Goal: Use online tool/utility: Utilize a website feature to perform a specific function

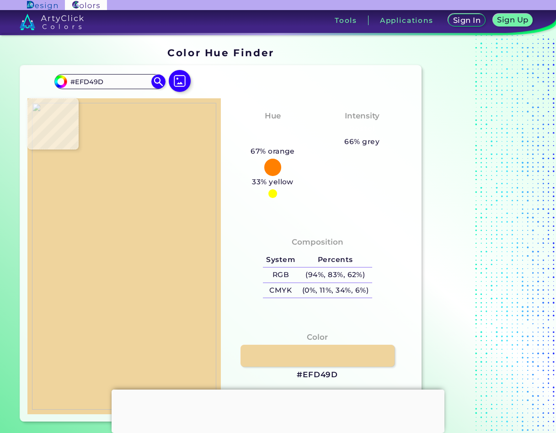
click at [323, 375] on h3 "#EFD49D" at bounding box center [317, 375] width 41 height 11
click at [323, 375] on h3 "#EFD49D copied" at bounding box center [317, 375] width 41 height 11
copy h3 "#"
click at [323, 375] on h3 "#EFD49D copied copied" at bounding box center [317, 375] width 41 height 11
copy h3 "#EFD49D"
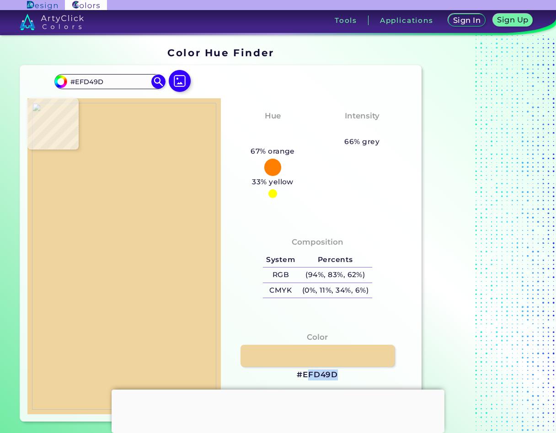
drag, startPoint x: 341, startPoint y: 377, endPoint x: 307, endPoint y: 377, distance: 34.3
click at [307, 377] on div "Color #EFD49D" at bounding box center [317, 356] width 179 height 59
drag, startPoint x: 307, startPoint y: 377, endPoint x: 311, endPoint y: 376, distance: 4.6
click at [311, 376] on h3 "#EFD49D" at bounding box center [317, 375] width 41 height 11
copy h3 "FD49D"
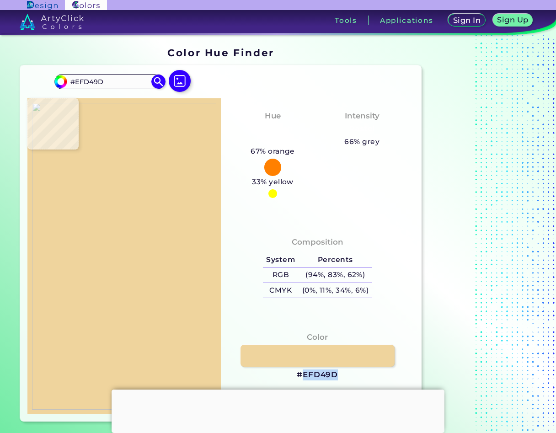
drag, startPoint x: 338, startPoint y: 375, endPoint x: 306, endPoint y: 377, distance: 32.1
click at [306, 377] on h3 "#EFD49D" at bounding box center [317, 375] width 41 height 11
copy h3 "EFD49D"
drag, startPoint x: 304, startPoint y: 376, endPoint x: 254, endPoint y: 328, distance: 68.9
click at [254, 328] on div "Color #EFD49D" at bounding box center [317, 356] width 179 height 59
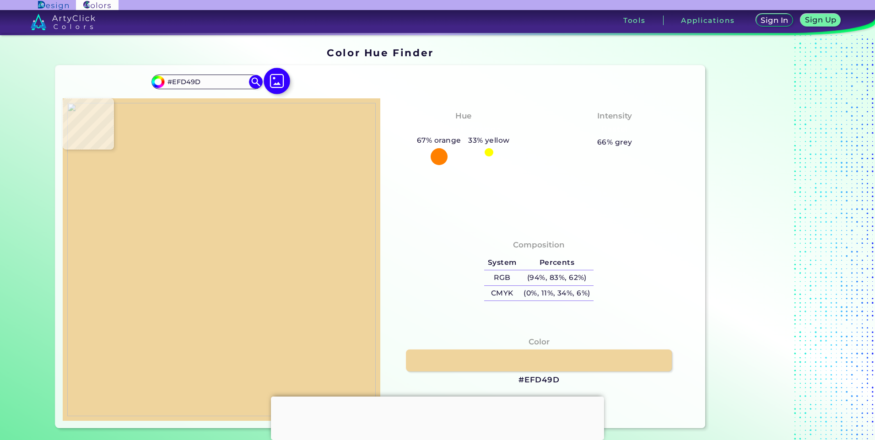
click at [273, 81] on img at bounding box center [277, 81] width 27 height 27
click at [0, 0] on input "file" at bounding box center [0, 0] width 0 height 0
click at [223, 200] on img at bounding box center [221, 259] width 308 height 313
type input "#1a6d25"
type input "#1A6D25"
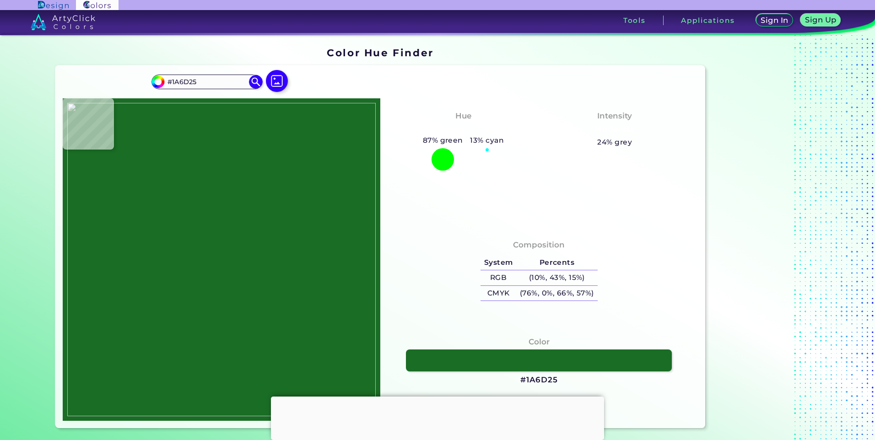
type input "#1a6e23"
type input "#1A6E23"
type input "#196b23"
type input "#196B23"
type input "#176d22"
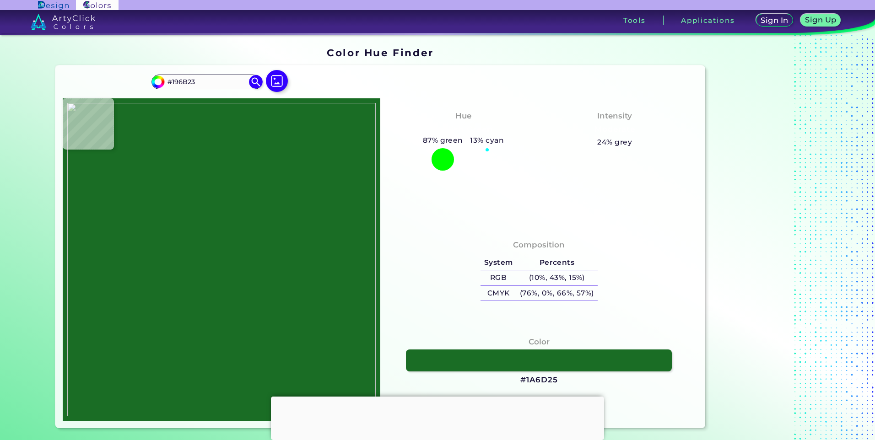
type input "#176D22"
type input "#1a6d25"
type input "#1A6D25"
type input "#f9fcf9"
type input "#F9FCF9"
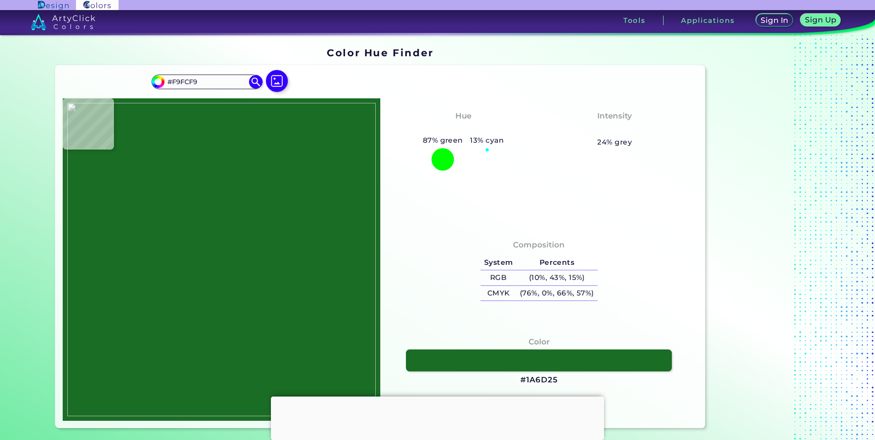
type input "#fefefe"
type input "#FEFEFE"
type input "#93b08e"
type input "#93B08E"
type input "#166d22"
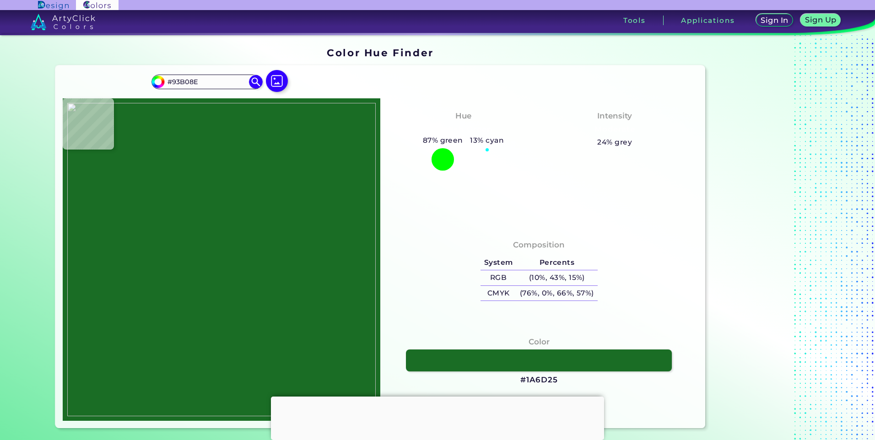
type input "#166D22"
type input "#d0d1c5"
type input "#D0D1C5"
type input "#fbfbfa"
type input "#FBFBFA"
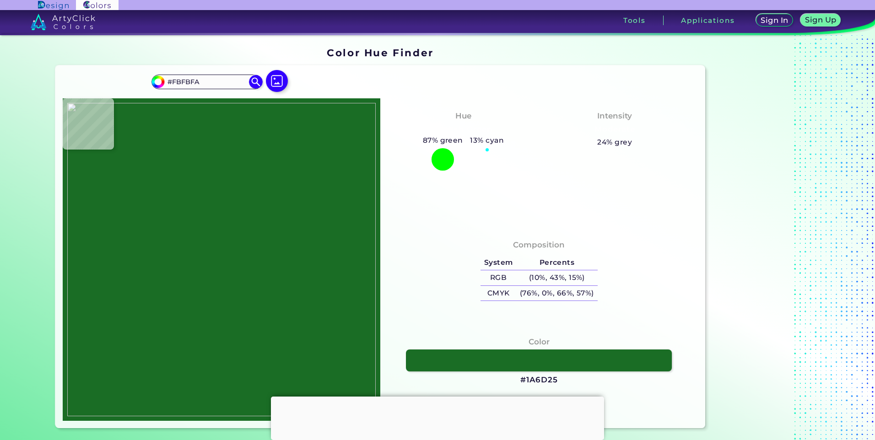
type input "#1c7429"
type input "#1C7429"
type input "#146c1e"
type input "#146C1E"
type input "#1a6f26"
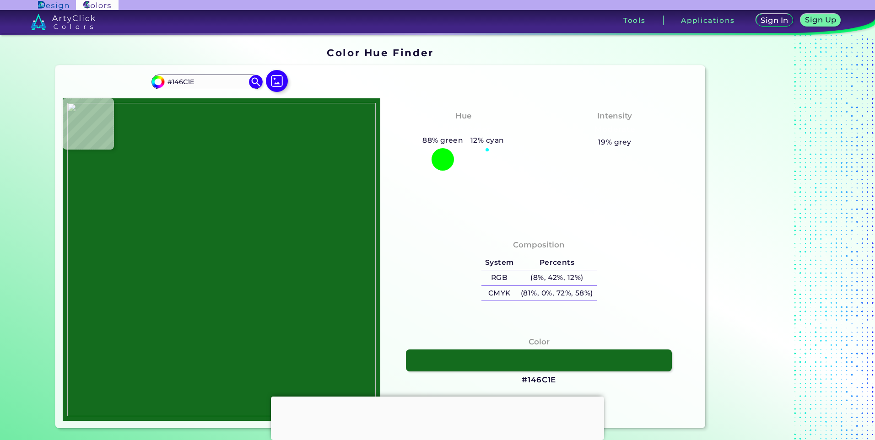
type input "#1A6F26"
type input "#186f23"
type input "#186F23"
type input "#000000"
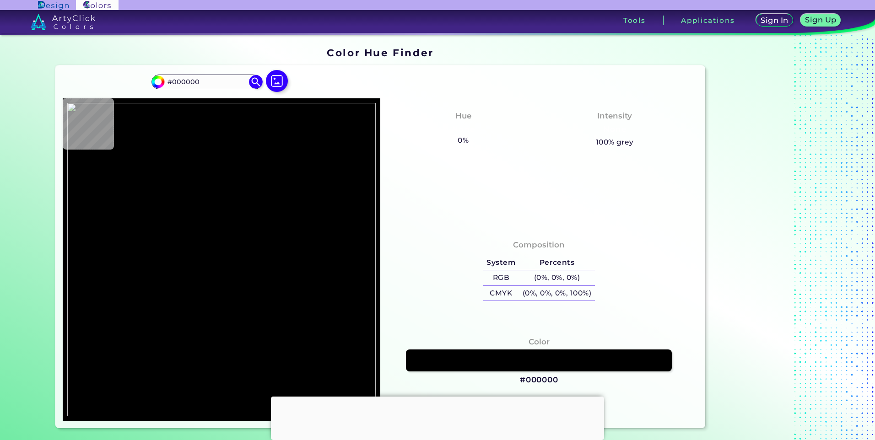
type input "#ffffff"
type input "#FFFFFF"
type input "#fefeff"
type input "#FEFEFF"
type input "#186a22"
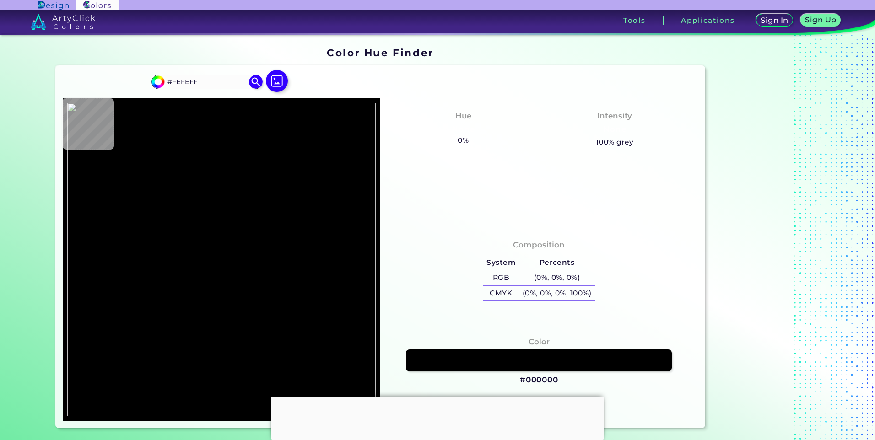
type input "#186A22"
type input "#216c27"
type input "#216C27"
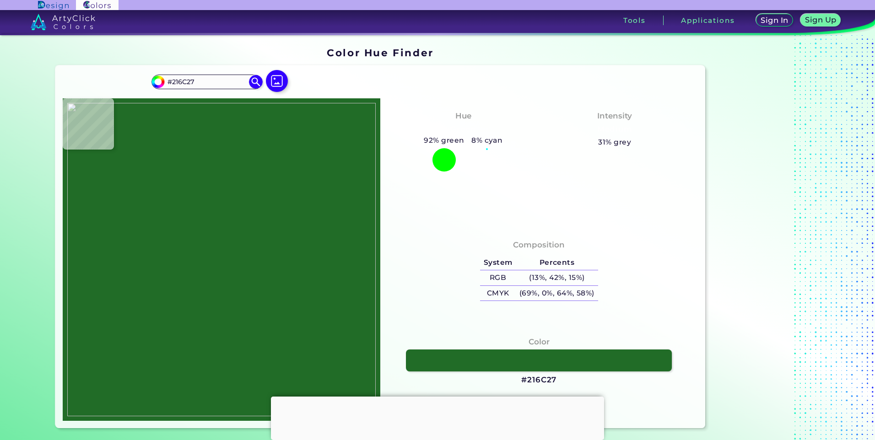
type input "#000000"
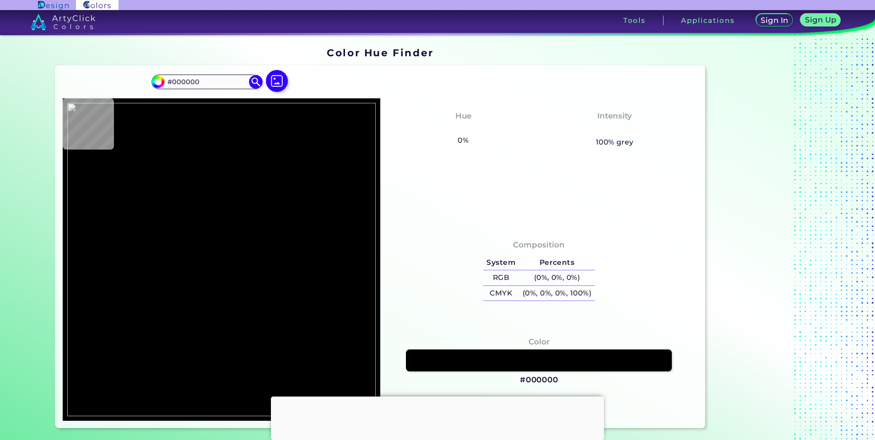
type input "#c1d1bd"
type input "#C1D1BD"
type input "#fefefd"
type input "#FEFEFD"
type input "#fffeff"
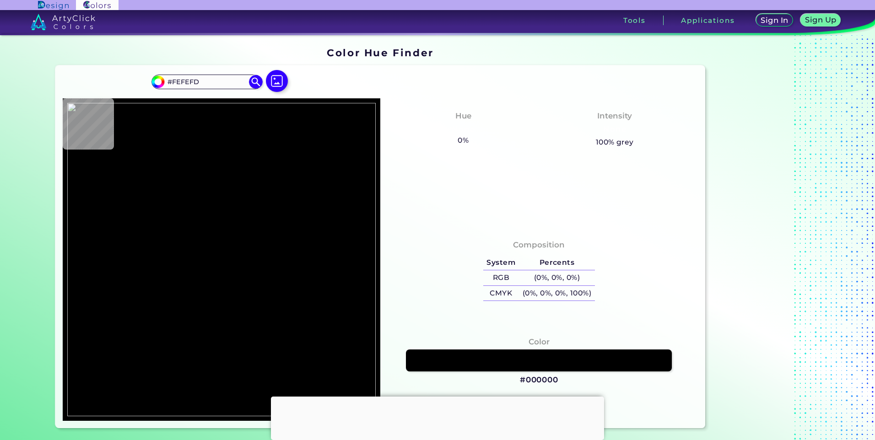
type input "#FFFEFF"
type input "#22732e"
type input "#22732E"
type input "#e1e8de"
type input "#E1E8DE"
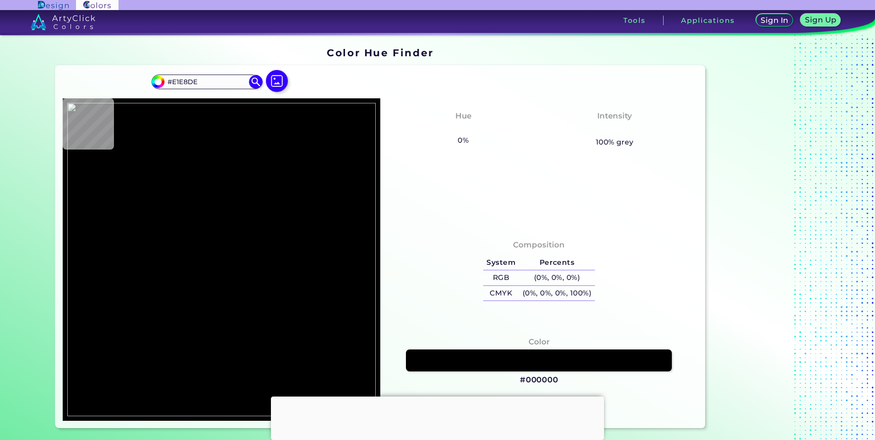
type input "#f9f9f5"
type input "#F9F9F5"
type input "#fcfefe"
type input "#FCFEFE"
type input "#cfdfd0"
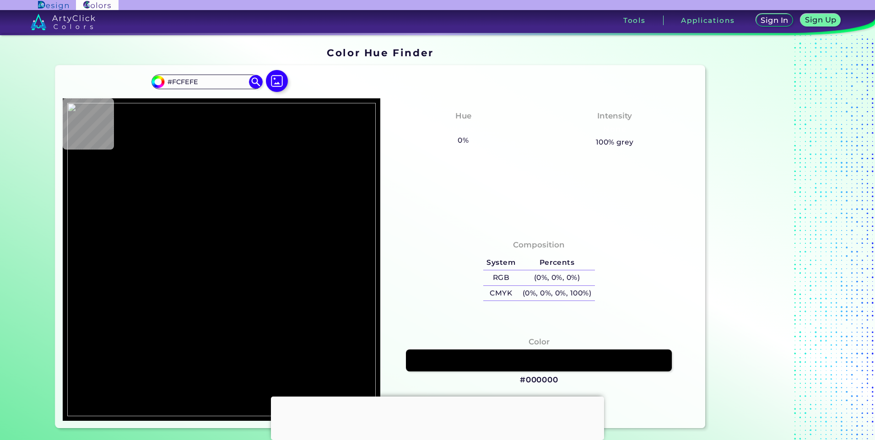
type input "#CFDFD0"
type input "#fdfdfb"
type input "#FDFDFB"
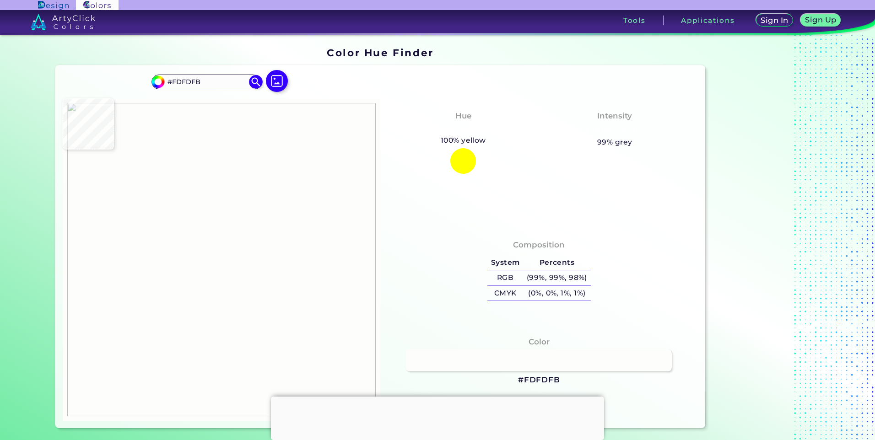
type input "#fdfdfc"
type input "#FDFDFC"
type input "#fefefc"
type input "#FEFEFC"
type input "#fefefd"
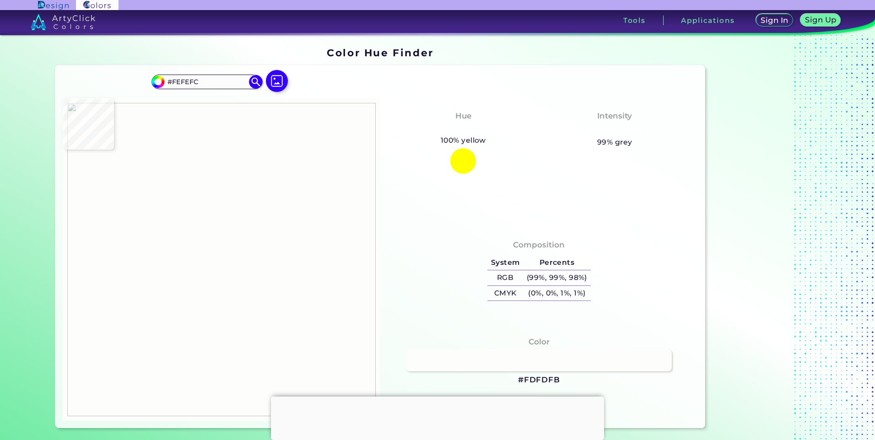
type input "#FEFEFD"
type input "#4e8a57"
type input "#4E8A57"
type input "#e9f0ea"
type input "#E9F0EA"
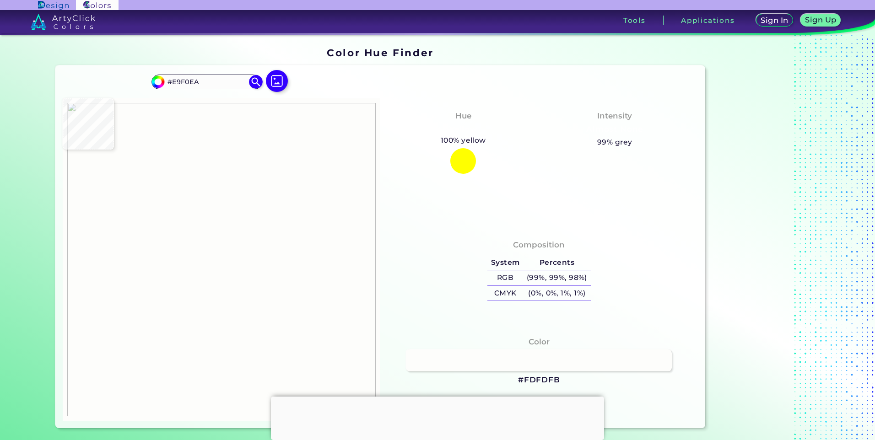
type input "#eaf0ea"
type input "#EAF0EA"
type input "#8ab590"
type input "#8AB590"
type input "#689f71"
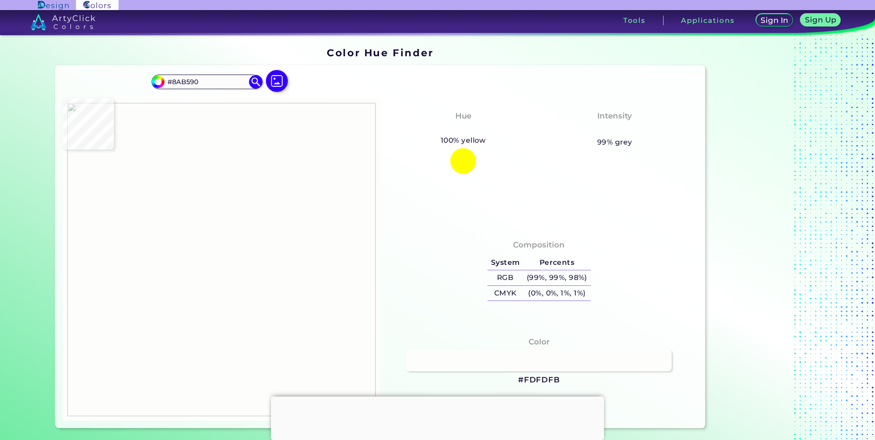
type input "#689F71"
type input "#699d6f"
type input "#699D6F"
type input "#f4f8f5"
type input "#F4F8F5"
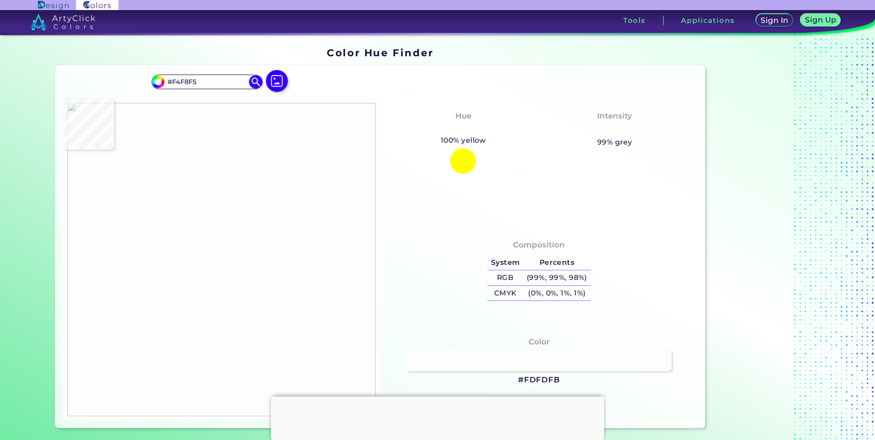
type input "#1e6e27"
type input "#1E6E27"
type input "#156b1f"
type input "#156B1F"
type input "#146a1e"
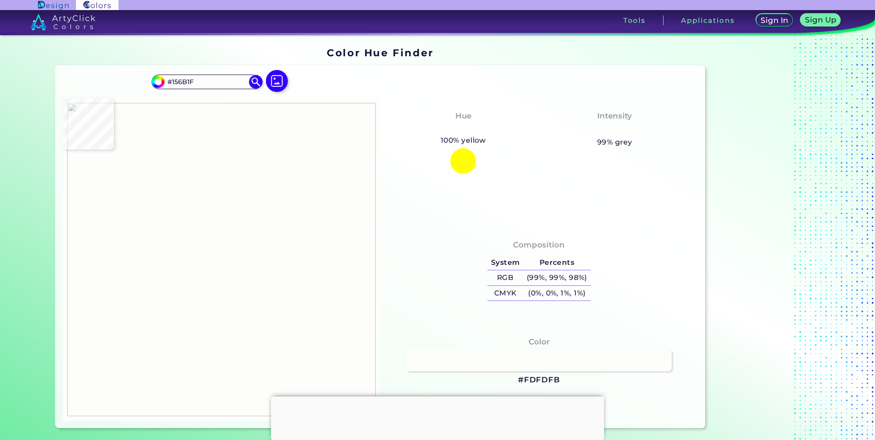
type input "#146A1E"
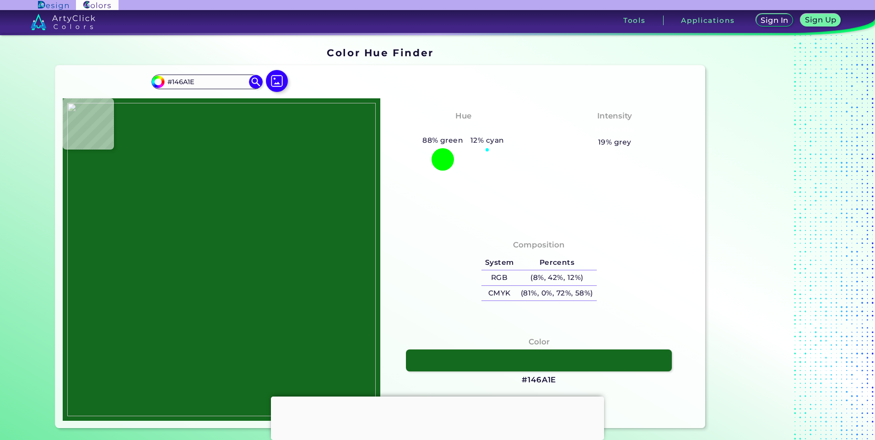
type input "#2a732f"
type input "#2A732F"
type input "#438448"
type input "#317a38"
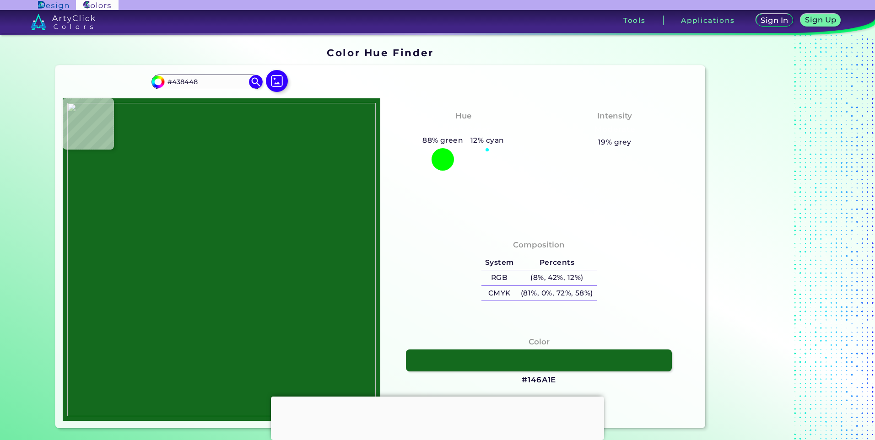
type input "#317A38"
type input "#68986c"
type input "#68986C"
type input "#337d3c"
type input "#337D3C"
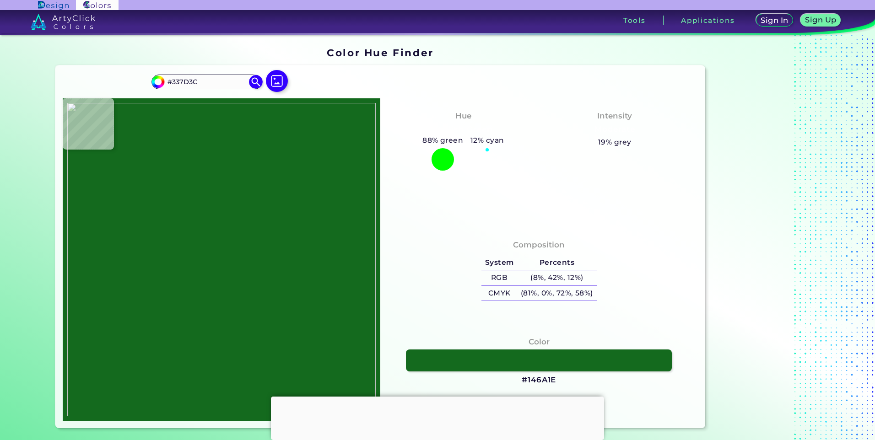
type input "#377c3b"
type input "#377C3B"
type input "#0f6a1c"
type input "#0F6A1C"
type input "#22722d"
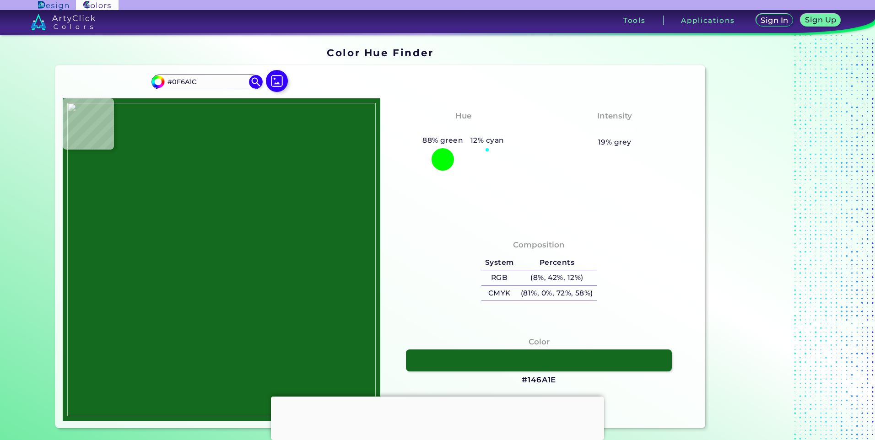
type input "#22722D"
type input "#fefefe"
type input "#FEFEFE"
type input "#418448"
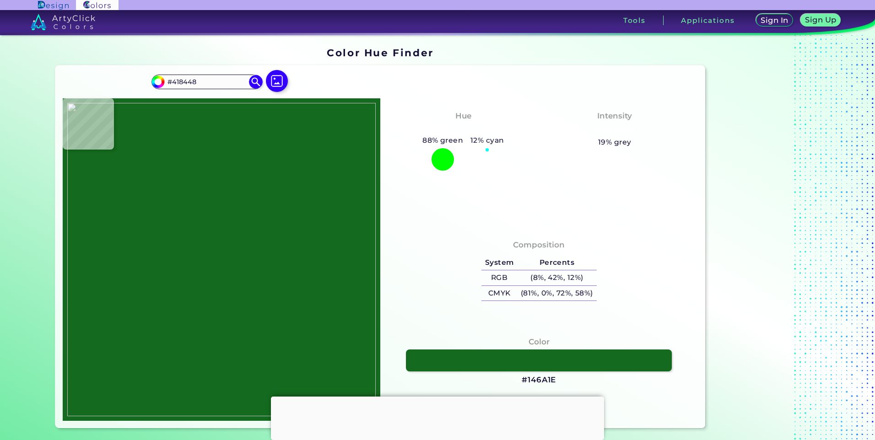
type input "#e8efea"
type input "#E8EFEA"
type input "#fefffe"
type input "#FEFFFE"
type input "#fefefe"
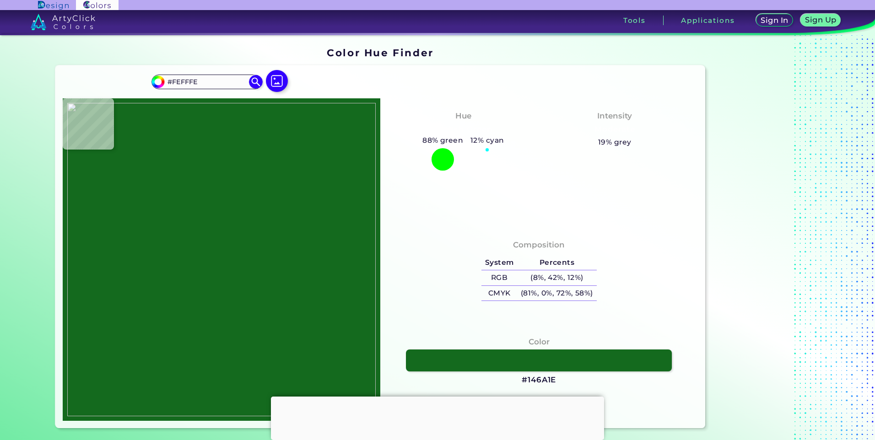
type input "#FEFEFE"
type input "#fefefd"
type input "#FEFEFD"
type input "#fefefe"
type input "#FEFEFE"
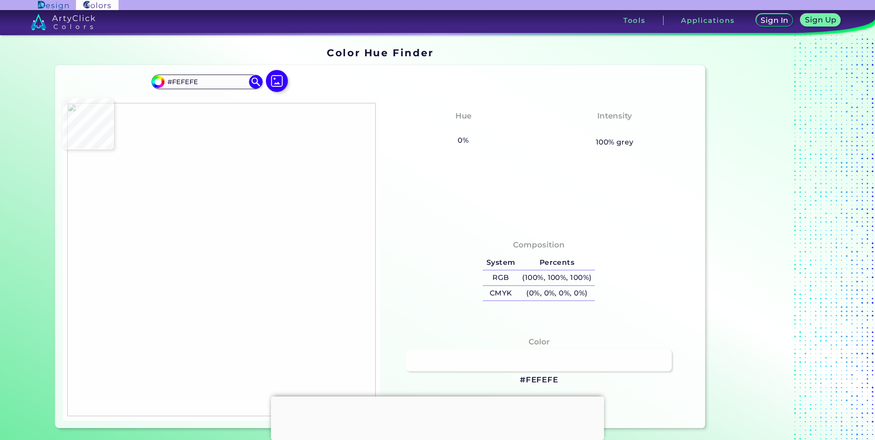
type input "#fefdfe"
type input "#FEFDFE"
type input "#fffefe"
type input "#FFFEFE"
type input "#fefffe"
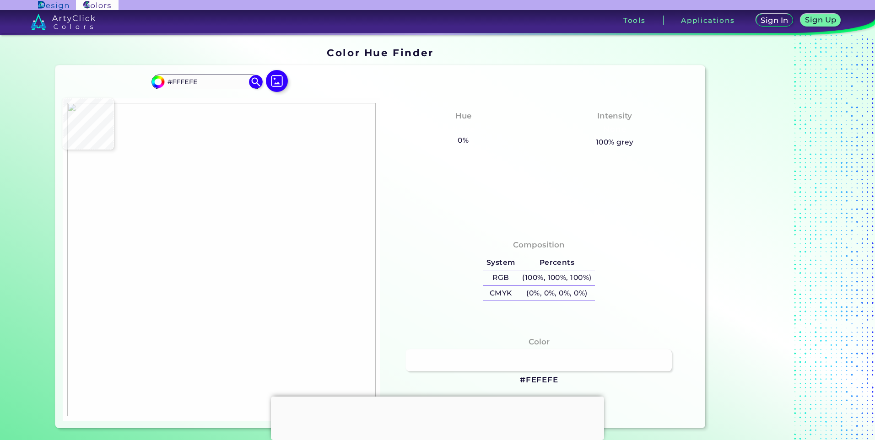
type input "#FEFFFE"
type input "#fefefe"
type input "#FEFEFE"
type input "#fdfefe"
type input "#FDFEFE"
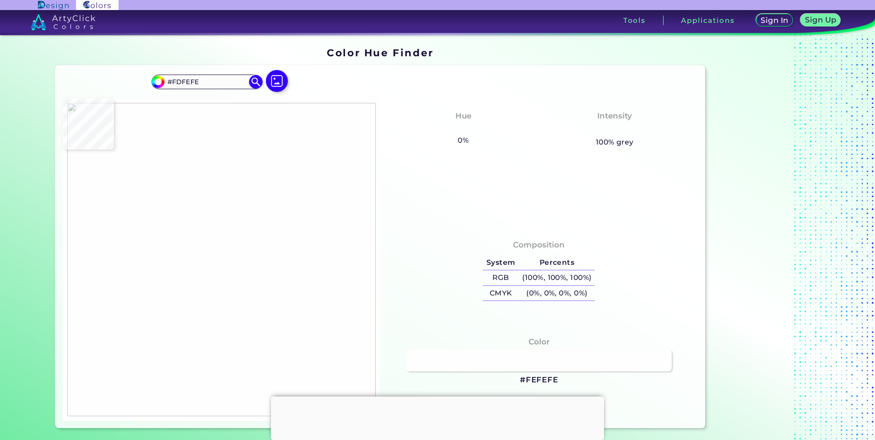
type input "#53925b"
type input "#53925B"
type input "#146a1f"
type input "#146A1F"
type input "#196c23"
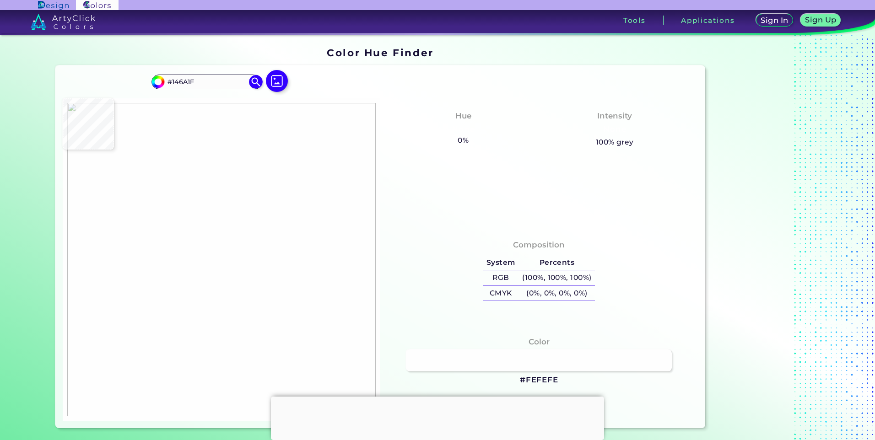
type input "#196C23"
type input "#1a6e25"
type input "#1A6E25"
type input "#1b6f28"
type input "#1B6F28"
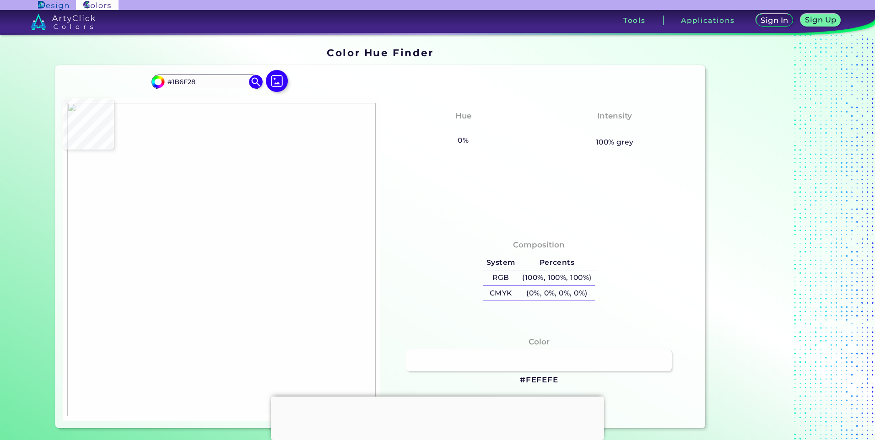
type input "#196f28"
type input "#196F28"
type input "#1a7023"
type input "#1A7023"
type input "#20702a"
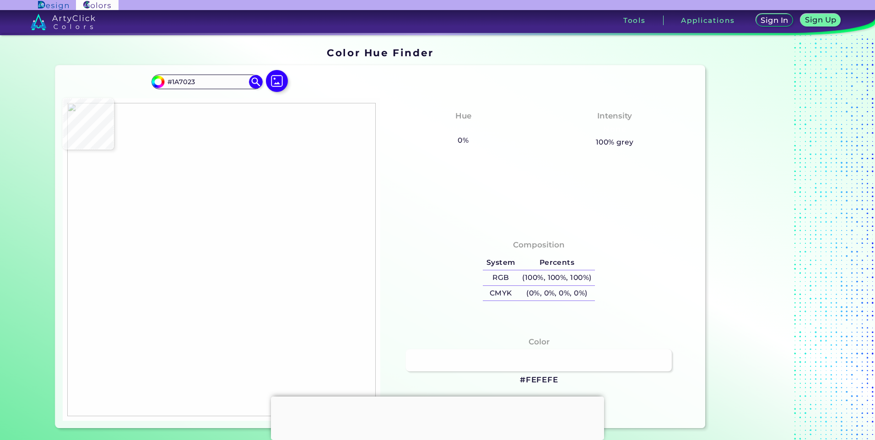
type input "#20702A"
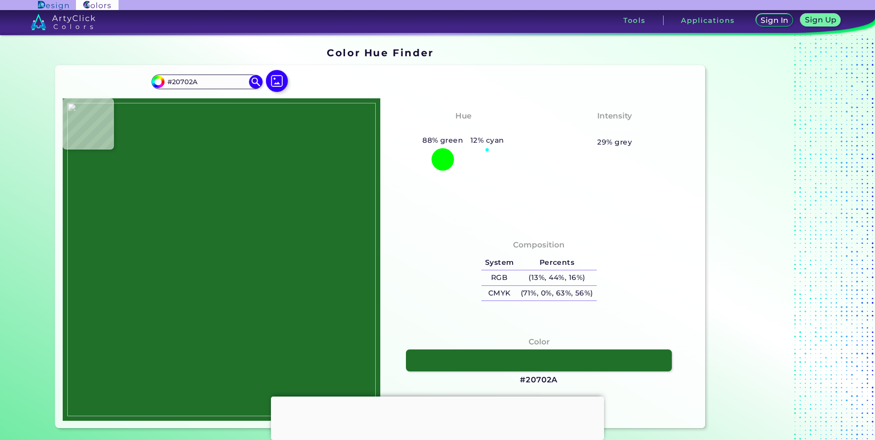
type input "#2d7433"
type input "#2D7433"
type input "#518252"
type input "#4d804c"
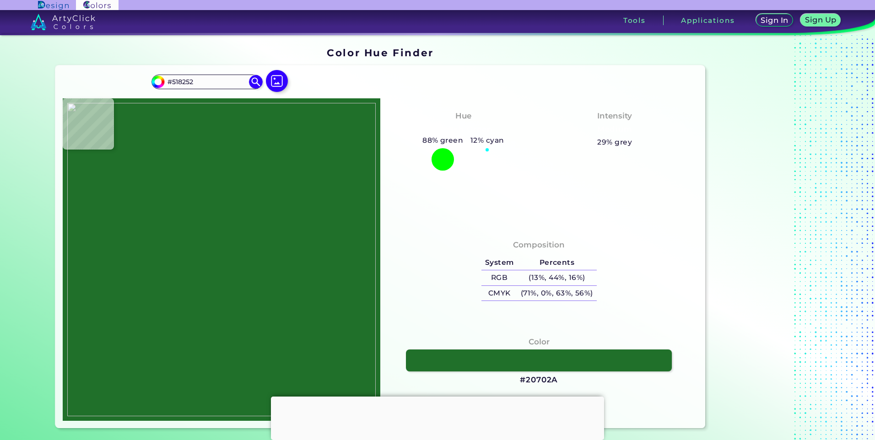
type input "#4D804C"
type input "#39753c"
type input "#39753C"
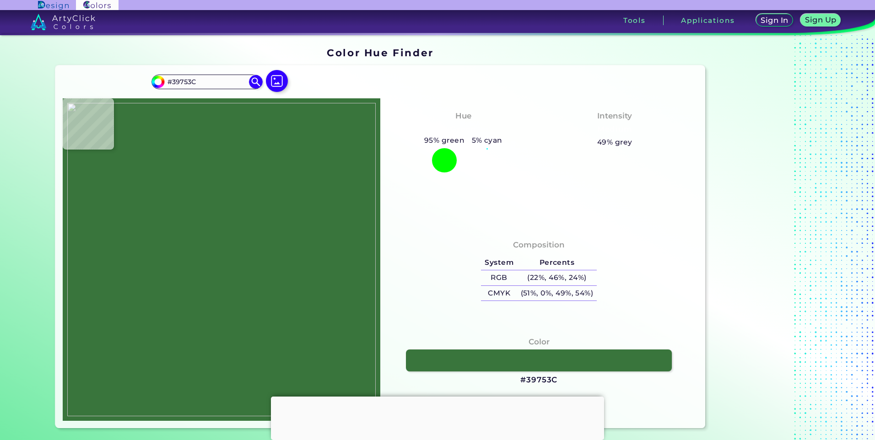
type input "#216f27"
type input "#216F27"
type input "#1a6d25"
type input "#1A6D25"
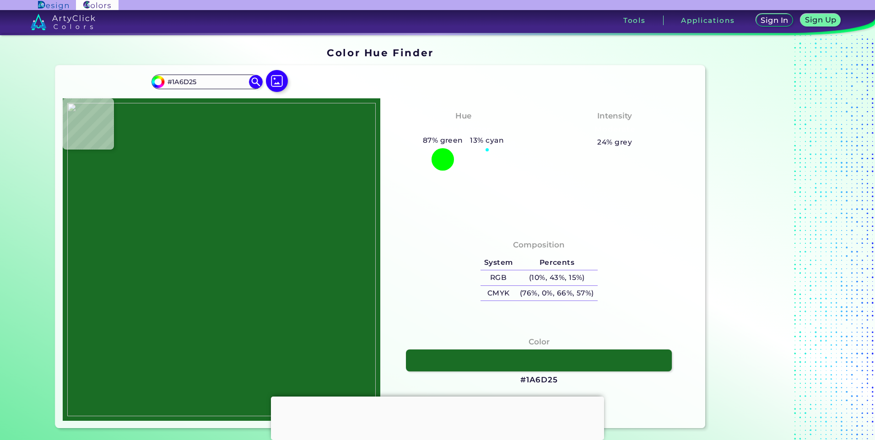
type input "#1a6e27"
type input "#1A6E27"
type input "#1b7027"
type input "#1B7027"
type input "#1b7025"
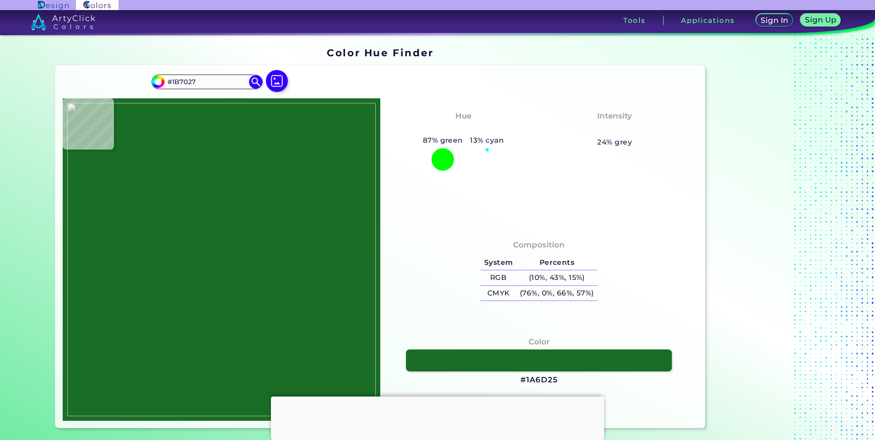
type input "#1B7025"
type input "#186d22"
type input "#186D22"
type input "#176d22"
type input "#176D22"
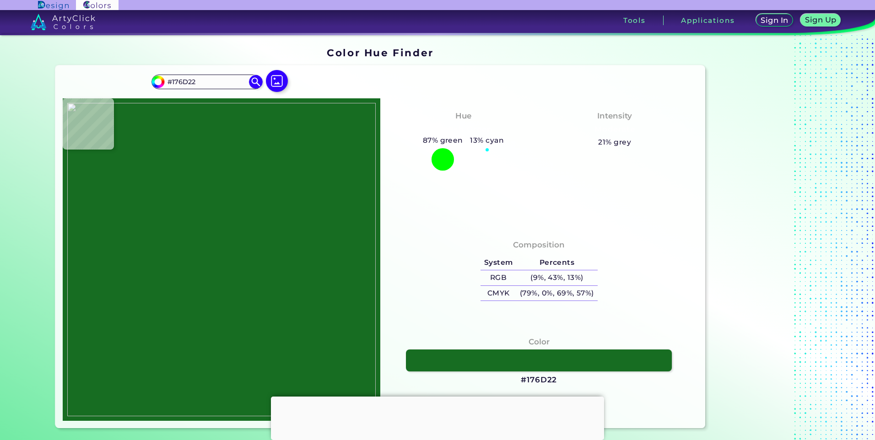
type input "#186e23"
type input "#186E23"
type input "#176d22"
type input "#176D22"
type input "#186e23"
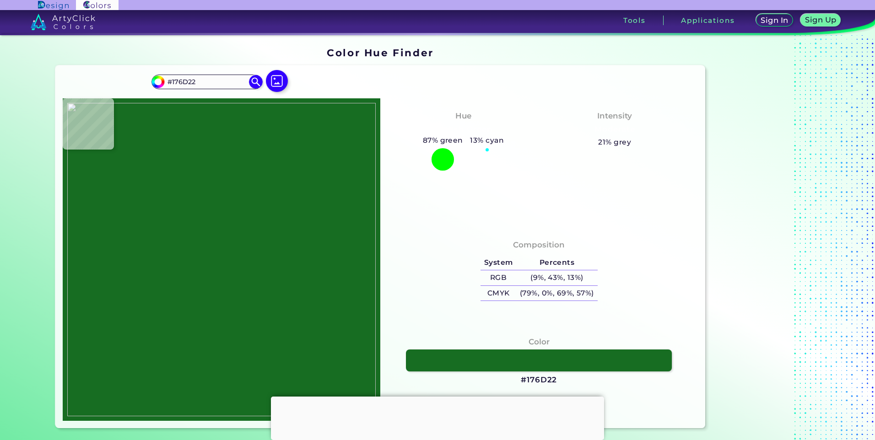
type input "#186E23"
type input "#176d22"
type input "#176D22"
type input "#166c21"
type input "#166C21"
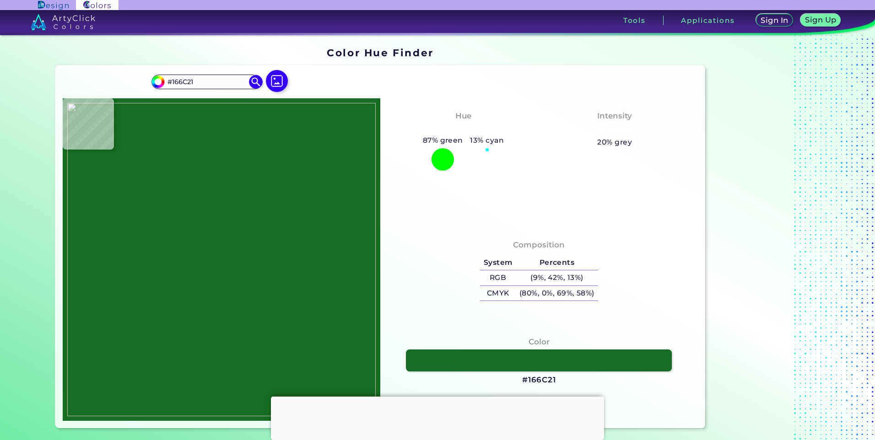
type input "#176c21"
type input "#176C21"
type input "#186d22"
type input "#186D22"
type input "#176d22"
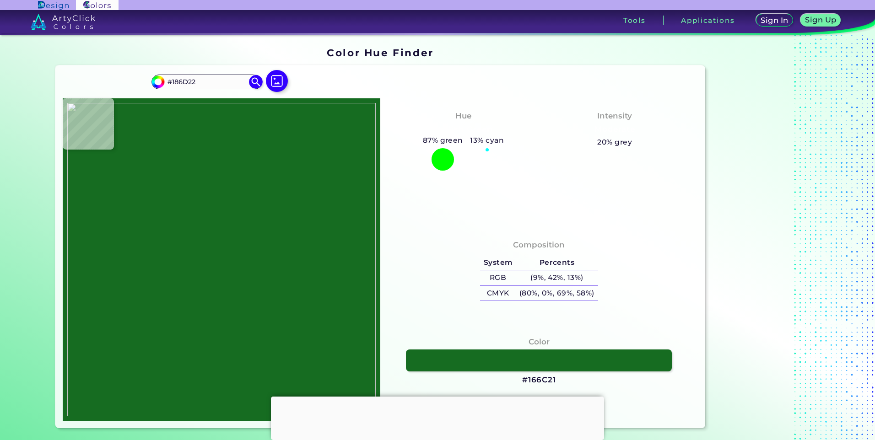
type input "#176D22"
type input "#176e24"
type input "#176E24"
type input "#1c6e22"
type input "#1C6E22"
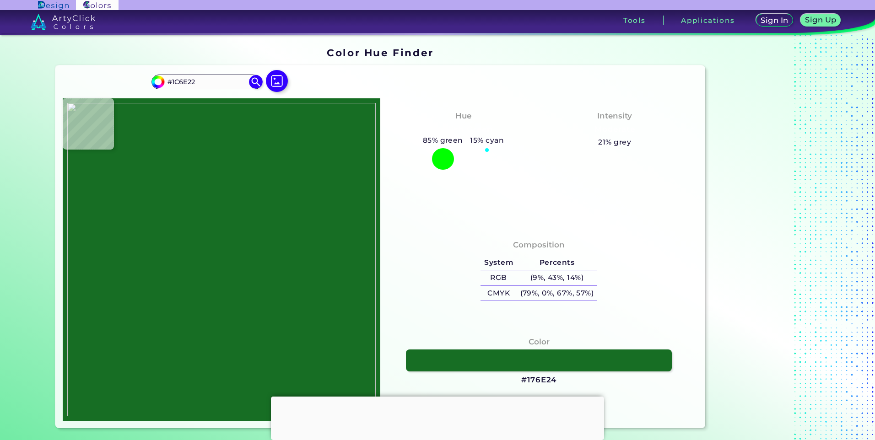
type input "#1a6f24"
type input "#1A6F24"
type input "#176e23"
type input "#176E23"
type input "#176d24"
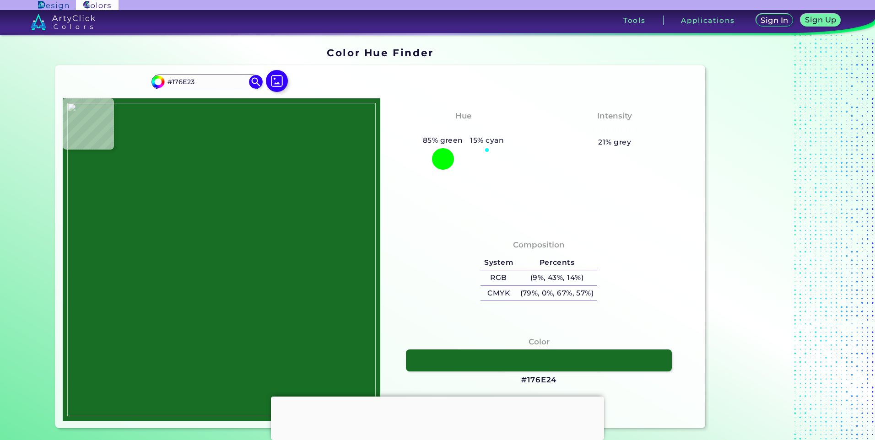
type input "#176D24"
type input "#26702f"
type input "#26702F"
type input "#23712c"
type input "#23712C"
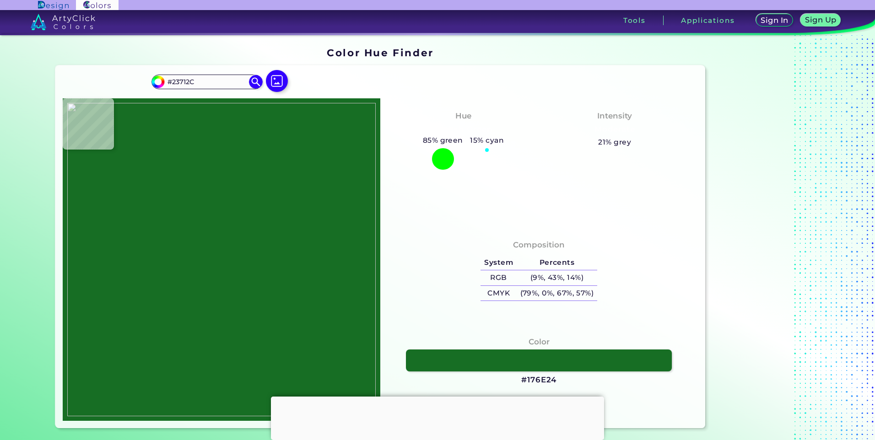
type input "#437a44"
type input "#437A44"
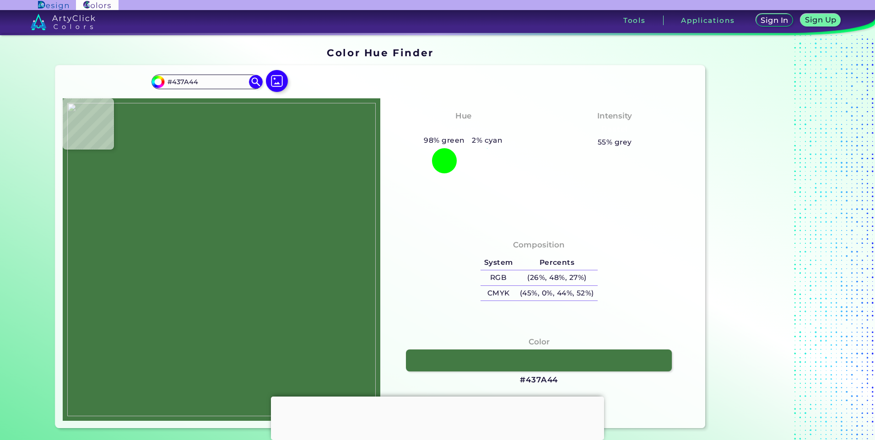
type input "#588457"
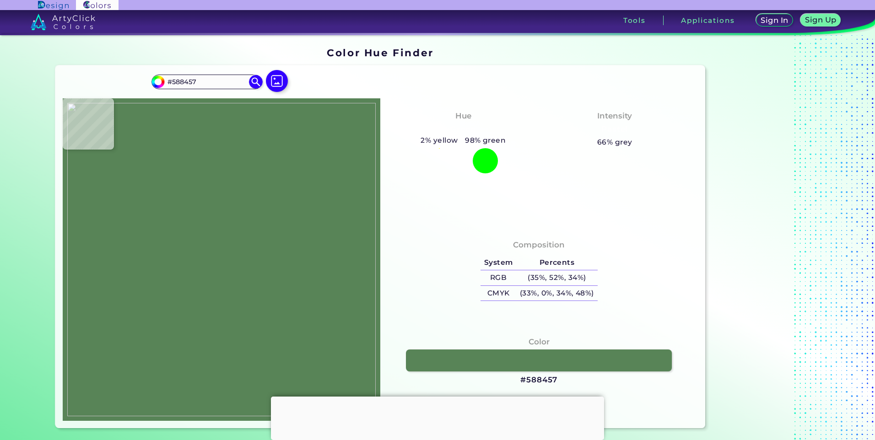
type input "#588455"
click at [253, 204] on img at bounding box center [221, 259] width 308 height 313
click at [269, 75] on img at bounding box center [277, 81] width 27 height 27
click at [0, 0] on input "file" at bounding box center [0, 0] width 0 height 0
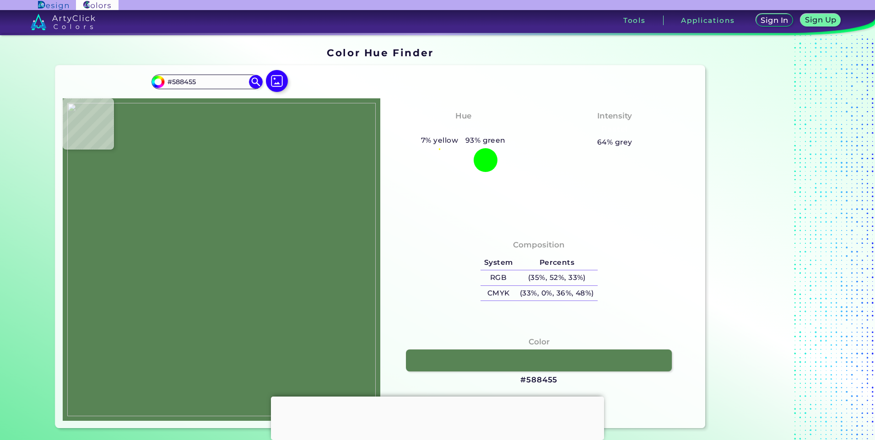
click at [331, 181] on img at bounding box center [221, 259] width 308 height 313
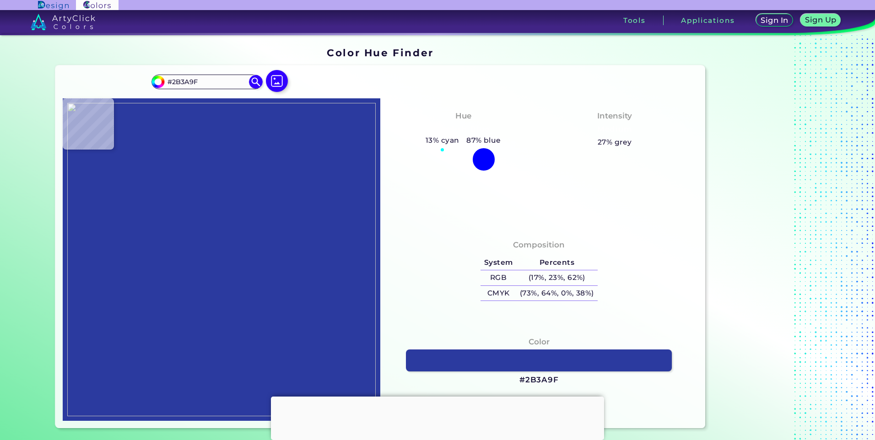
click at [318, 138] on img at bounding box center [221, 259] width 308 height 313
drag, startPoint x: 558, startPoint y: 378, endPoint x: 568, endPoint y: 380, distance: 10.2
click at [556, 380] on div "Color #2B3A9F" at bounding box center [539, 361] width 303 height 59
drag, startPoint x: 568, startPoint y: 380, endPoint x: 533, endPoint y: 317, distance: 71.5
click at [533, 317] on div "Composition System Percents RGB (17%, 23%, 62%) CMYK (73%, 64%, 0%, 38%)" at bounding box center [539, 324] width 318 height 194
